Goal: Task Accomplishment & Management: Use online tool/utility

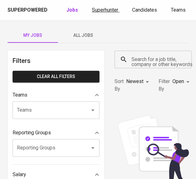
click at [109, 12] on span "Superhunter" at bounding box center [105, 10] width 26 height 6
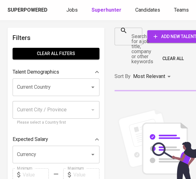
click at [137, 40] on div at bounding box center [135, 36] width 8 height 9
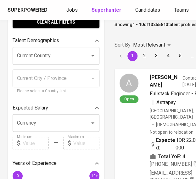
scroll to position [0, 8]
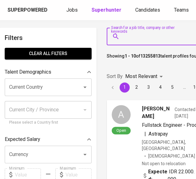
paste input "[EMAIL_ADDRESS][DOMAIN_NAME]"
type input "[EMAIL_ADDRESS][DOMAIN_NAME]"
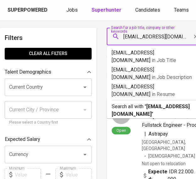
scroll to position [0, 8]
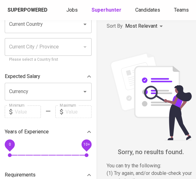
scroll to position [0, 8]
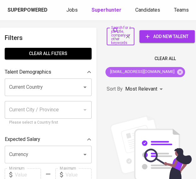
click at [179, 71] on icon at bounding box center [179, 72] width 7 height 7
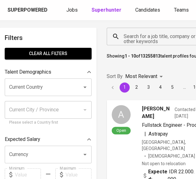
click at [136, 37] on input "Search for a job title, company or other keywords" at bounding box center [156, 37] width 68 height 12
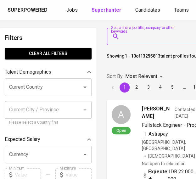
paste input "[EMAIL_ADDRESS][DOMAIN_NAME]"
type input "[EMAIL_ADDRESS][DOMAIN_NAME]"
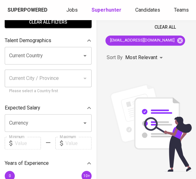
scroll to position [0, 8]
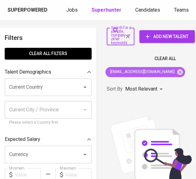
click at [155, 74] on div "[EMAIL_ADDRESS][DOMAIN_NAME]" at bounding box center [145, 72] width 80 height 10
